Goal: Task Accomplishment & Management: Manage account settings

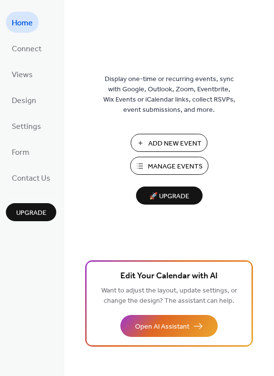
click at [162, 169] on span "Manage Events" at bounding box center [175, 167] width 55 height 10
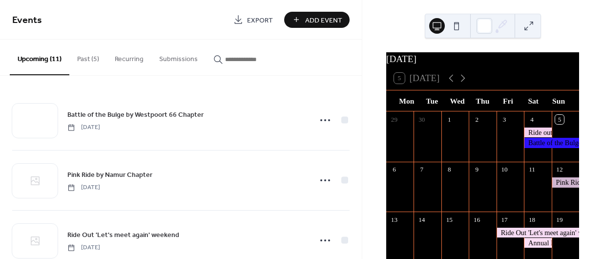
click at [90, 62] on button "Past (5)" at bounding box center [88, 57] width 38 height 35
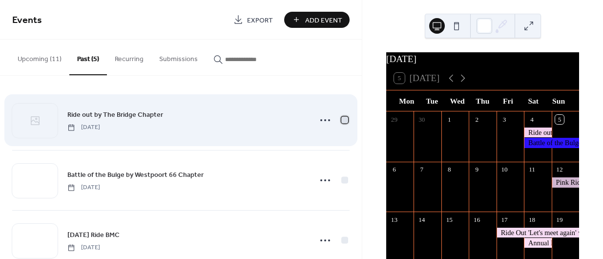
click at [342, 121] on div at bounding box center [345, 119] width 7 height 7
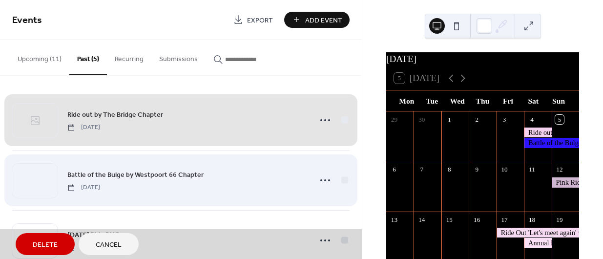
click at [343, 180] on div "Battle of the Bulge by Westpoort 66 Chapter Saturday, October 4, 2025" at bounding box center [181, 180] width 338 height 60
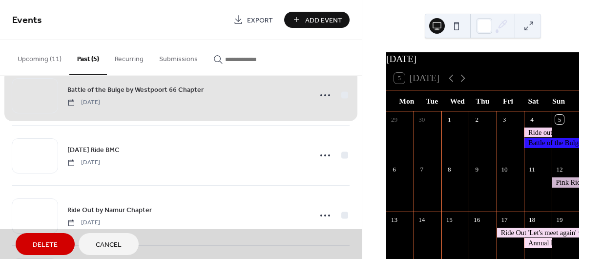
scroll to position [88, 0]
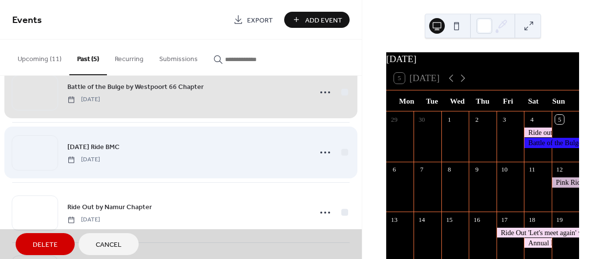
click at [341, 151] on div "Sunday Ride BMC Sunday, September 28, 2025" at bounding box center [181, 152] width 338 height 60
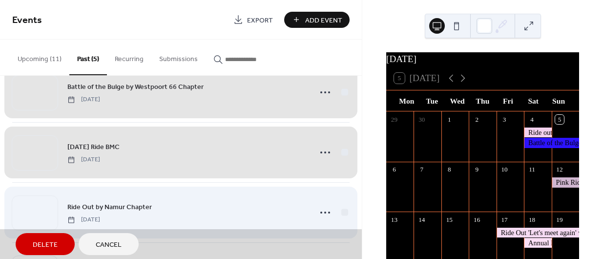
click at [342, 210] on div "Ride Out by Namur Chapter Sunday, September 28, 2025" at bounding box center [181, 212] width 338 height 60
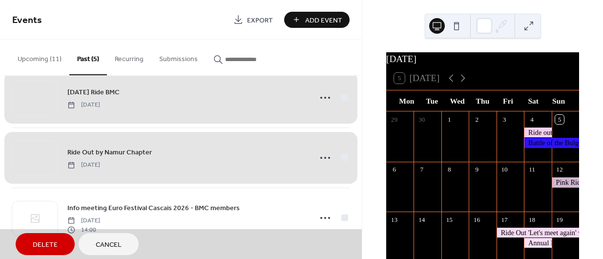
scroll to position [145, 0]
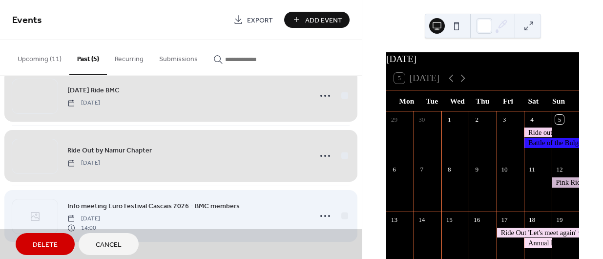
click at [341, 215] on div "Info meeting Euro Festival Cascais 2026 - BMC members Saturday, September 27, 2…" at bounding box center [181, 216] width 338 height 60
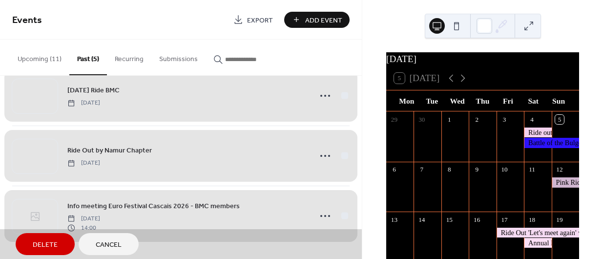
click at [36, 242] on span "Delete" at bounding box center [45, 245] width 25 height 10
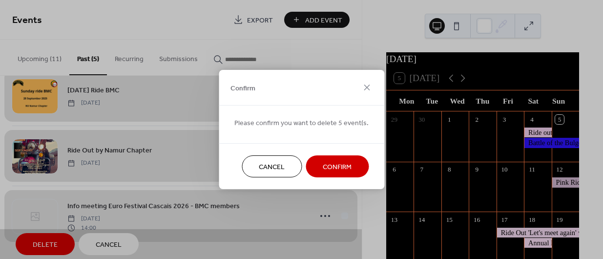
click at [336, 163] on span "Confirm" at bounding box center [337, 167] width 29 height 10
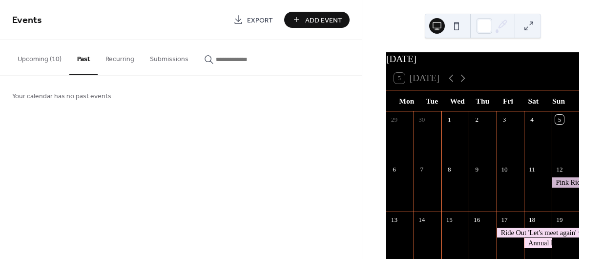
scroll to position [0, 0]
click at [46, 60] on button "Upcoming (10)" at bounding box center [40, 57] width 60 height 35
